Goal: Find specific page/section: Find specific page/section

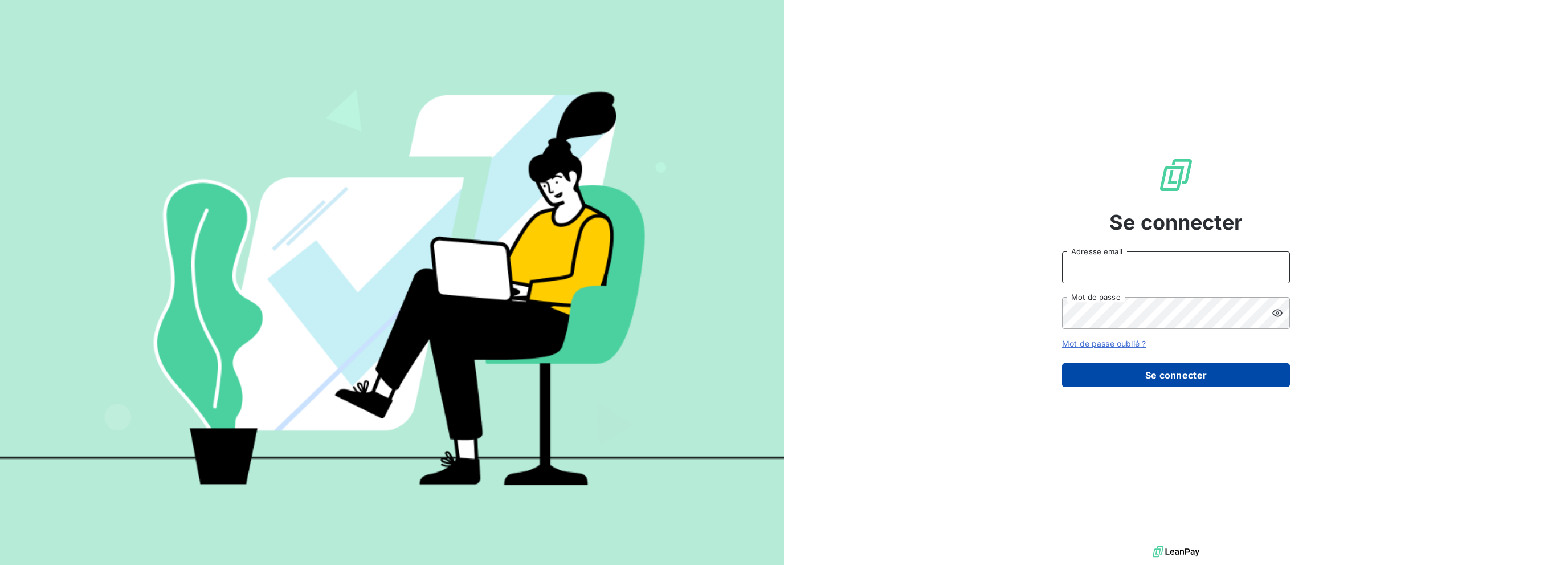
type input "[PERSON_NAME][EMAIL_ADDRESS][DOMAIN_NAME]"
click at [1079, 379] on button "Se connecter" at bounding box center [1176, 375] width 228 height 24
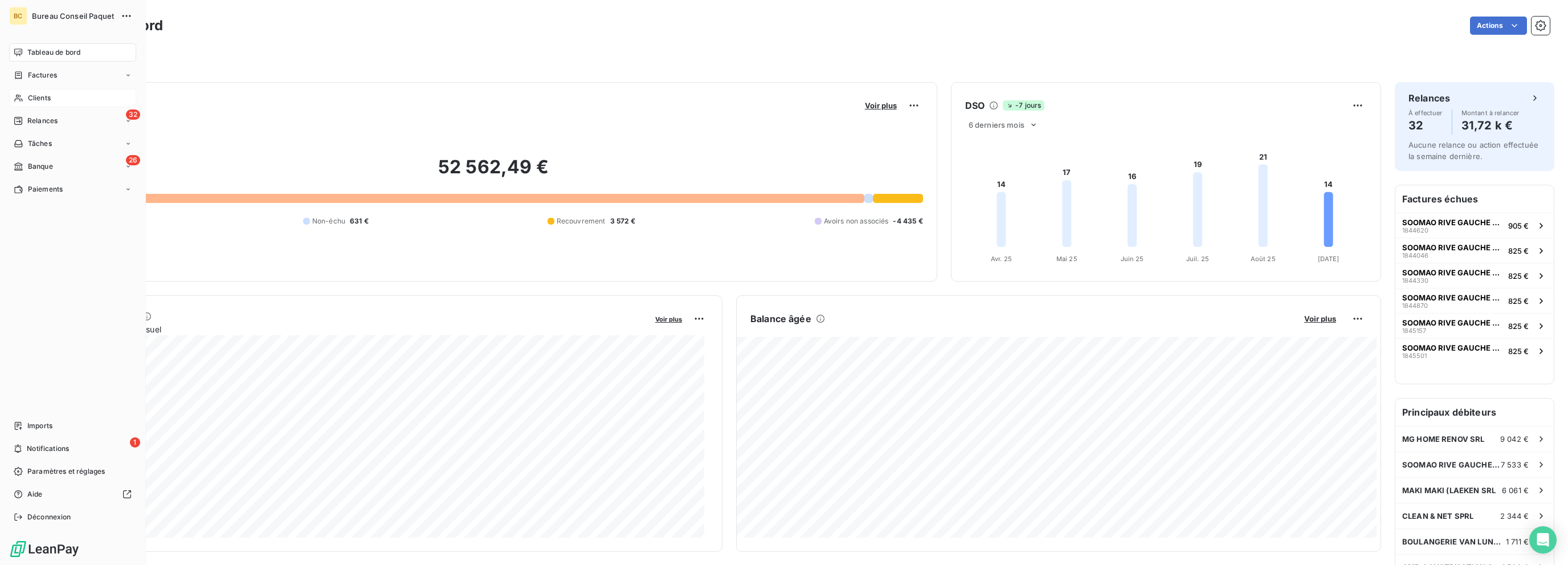
click at [50, 101] on span "Clients" at bounding box center [38, 98] width 23 height 10
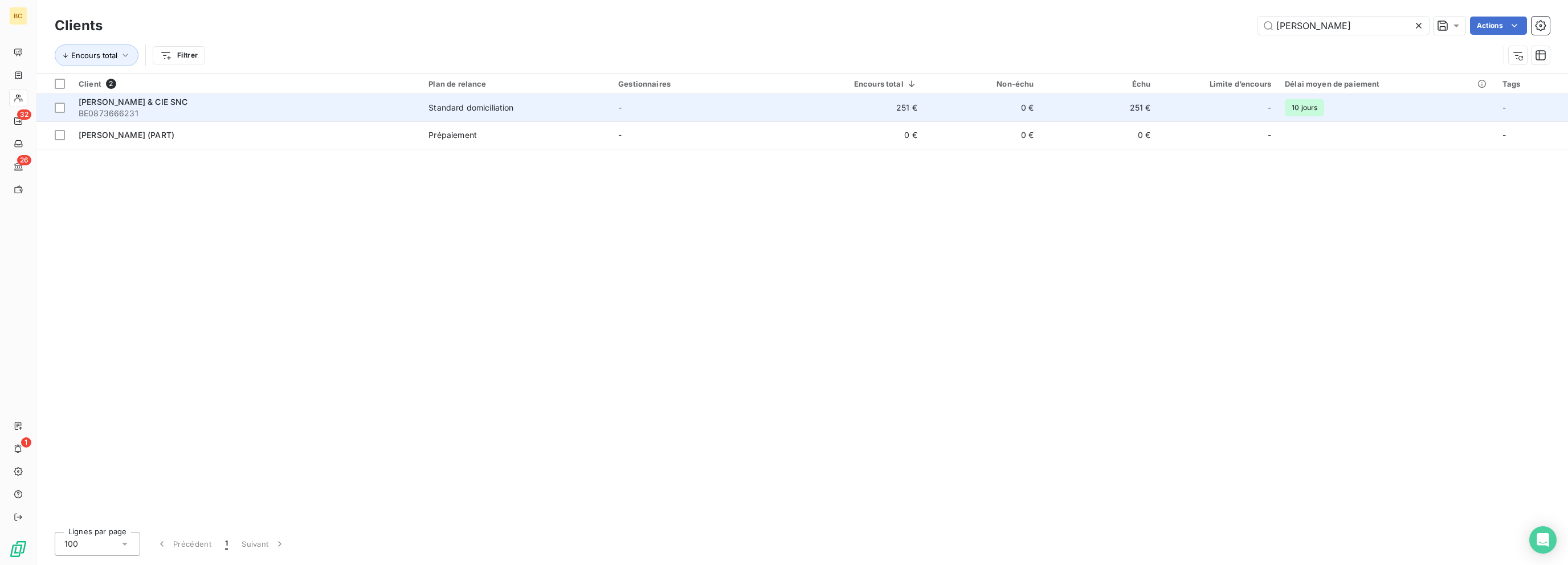
type input "[PERSON_NAME]"
click at [178, 102] on span "[PERSON_NAME] & CIE SNC" at bounding box center [133, 102] width 108 height 10
